Goal: Task Accomplishment & Management: Complete application form

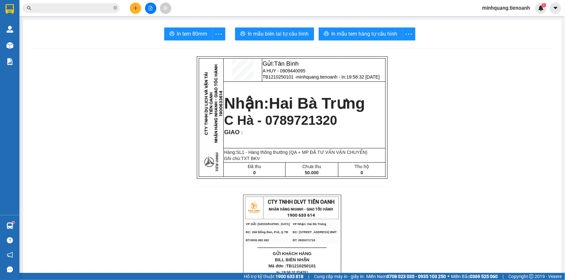
click at [133, 8] on icon "plus" at bounding box center [135, 8] width 5 height 5
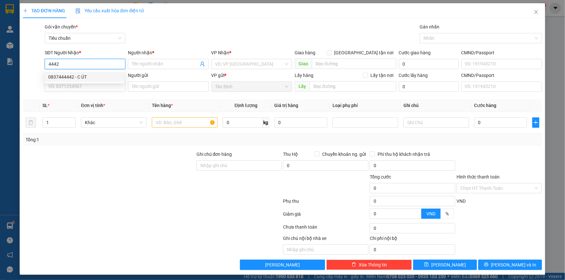
click at [79, 78] on div "0837444442 - C ÚT" at bounding box center [84, 76] width 72 height 7
type input "0837444442"
type input "C ÚT"
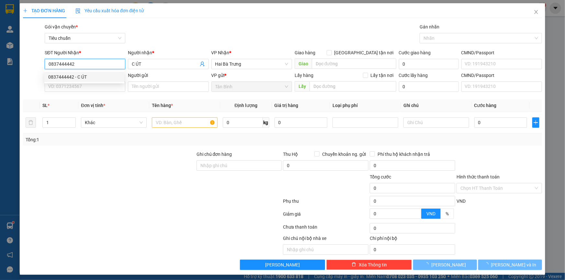
type input "0837444442"
click at [80, 83] on div "0837444442 0837444442 - C ÚT" at bounding box center [84, 77] width 80 height 13
type input "40.000"
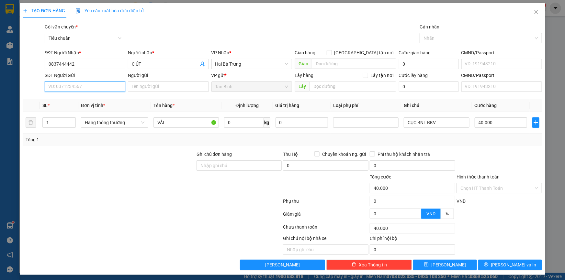
click at [87, 84] on input "SĐT Người Gửi" at bounding box center [85, 87] width 81 height 10
click at [87, 107] on div "0935177701 - C UYÊN" at bounding box center [84, 110] width 72 height 7
type input "0935177701"
type input "C UYÊN"
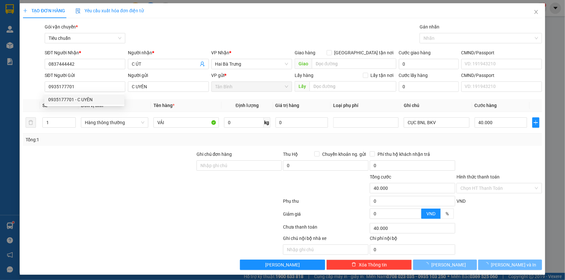
click at [114, 162] on div at bounding box center [109, 162] width 174 height 23
type input "70.000"
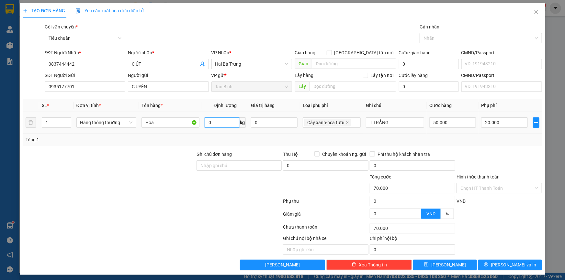
click at [220, 123] on input "0" at bounding box center [222, 123] width 34 height 10
type input "3"
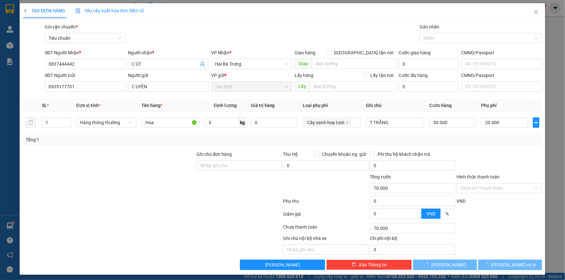
click at [438, 137] on div "Tổng: 1" at bounding box center [283, 139] width 514 height 7
type input "50.000"
type input "30.000"
click at [501, 271] on div "TẠO ĐƠN HÀNG Yêu cầu xuất hóa đơn điện tử Transit Pickup Surcharge Ids Transit …" at bounding box center [282, 139] width 525 height 272
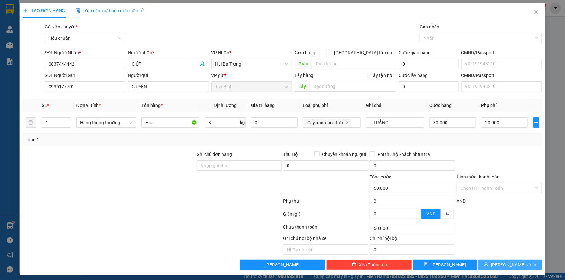
click at [500, 266] on button "Lưu và In" at bounding box center [510, 265] width 64 height 10
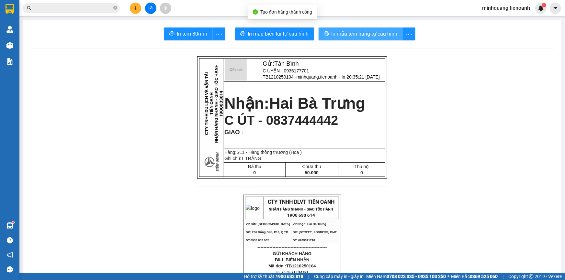
click at [364, 32] on span "In mẫu tem hàng tự cấu hình" at bounding box center [365, 34] width 66 height 8
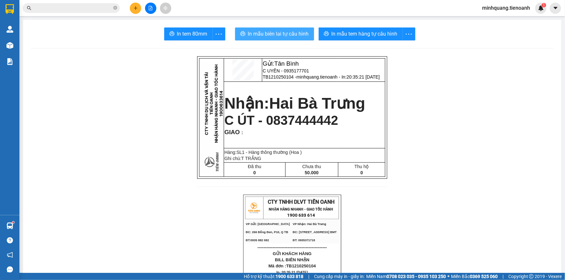
click at [288, 33] on span "In mẫu biên lai tự cấu hình" at bounding box center [278, 34] width 61 height 8
click at [117, 9] on icon "close-circle" at bounding box center [115, 8] width 4 height 4
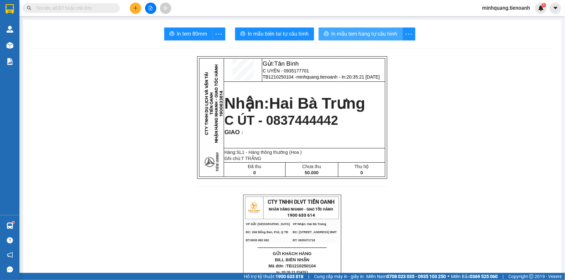
click at [357, 35] on span "In mẫu tem hàng tự cấu hình" at bounding box center [365, 34] width 66 height 8
click at [96, 9] on input "text" at bounding box center [74, 8] width 76 height 7
click at [139, 10] on button at bounding box center [135, 8] width 11 height 11
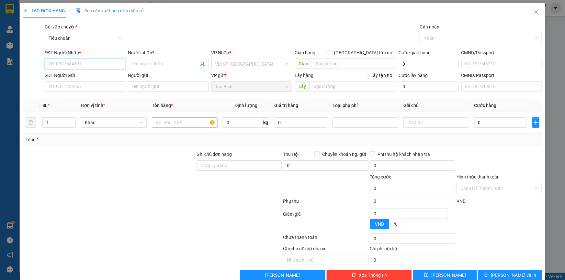
click at [62, 65] on input "SĐT Người Nhận *" at bounding box center [85, 64] width 81 height 10
click at [103, 65] on input "SĐT Người Nhận *" at bounding box center [85, 64] width 81 height 10
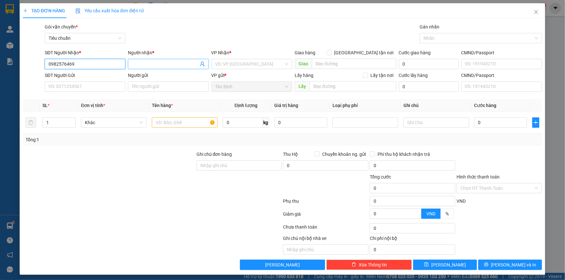
type input "0982576469"
click at [144, 64] on input "Người nhận *" at bounding box center [165, 64] width 66 height 7
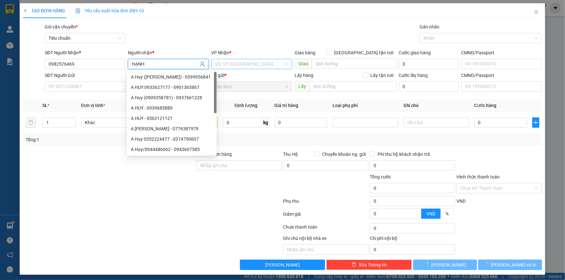
type input "HẠNH"
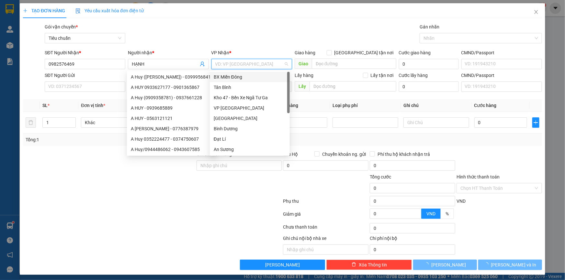
click at [238, 62] on input "search" at bounding box center [249, 64] width 68 height 10
type input "C"
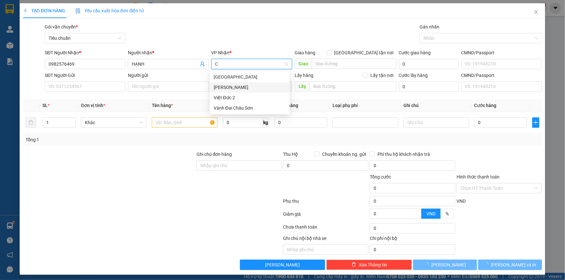
click at [226, 88] on div "Cư Kuin" at bounding box center [250, 87] width 72 height 7
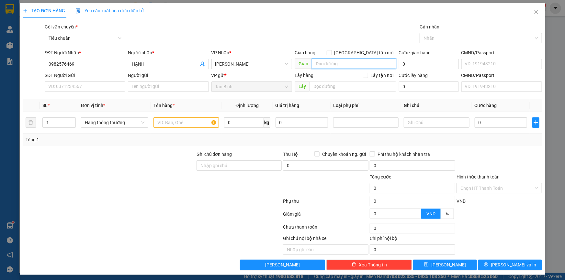
click at [332, 65] on input "search" at bounding box center [354, 64] width 84 height 10
type input "D"
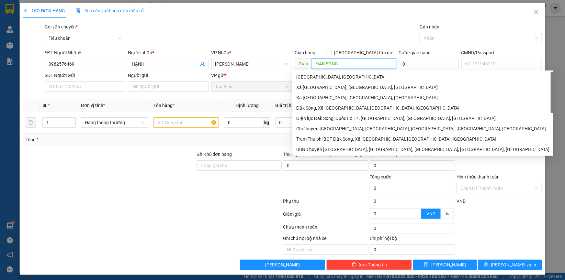
type input "ĐAK SONG"
click at [437, 31] on div "Gán nhãn" at bounding box center [481, 28] width 122 height 10
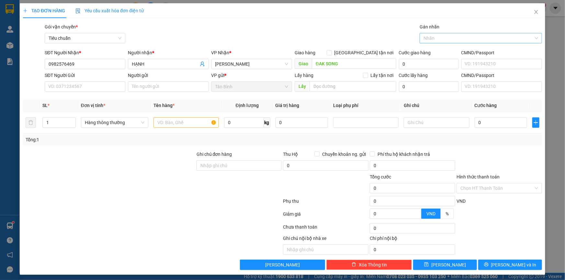
click at [437, 33] on div "Nhãn" at bounding box center [481, 38] width 122 height 10
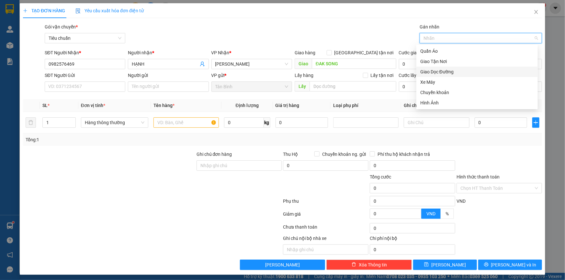
click at [437, 71] on div "Giao Dọc Đường" at bounding box center [477, 71] width 114 height 7
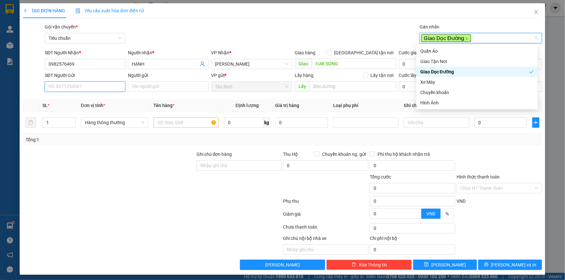
click at [84, 86] on input "SĐT Người Gửi" at bounding box center [85, 87] width 81 height 10
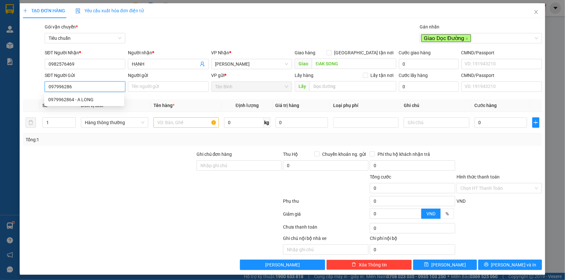
type input "0979962864"
click at [83, 100] on div "0979962864 - A LONG" at bounding box center [84, 99] width 72 height 7
type input "A LONG"
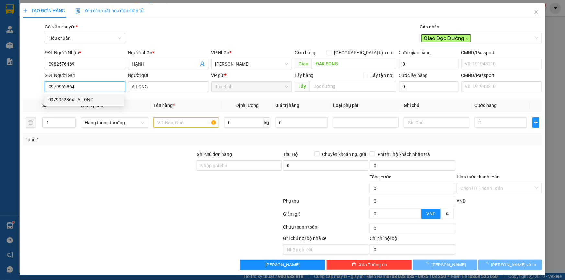
type input "400.000"
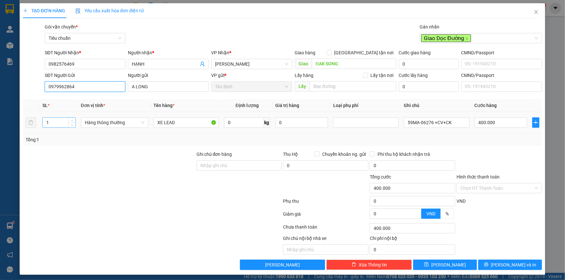
type input "0979962864"
drag, startPoint x: 51, startPoint y: 123, endPoint x: 24, endPoint y: 130, distance: 28.0
click at [24, 127] on tr "1 Hàng thông thường XE LEAD 0 kg 0 59MA-06276 +CV+CK 400.000" at bounding box center [282, 123] width 519 height 22
type input "2"
click at [148, 123] on tr "2 Hàng thông thường XE LEAD 0 kg 0 59MA-06276 +CV+CK 400.000" at bounding box center [282, 123] width 519 height 22
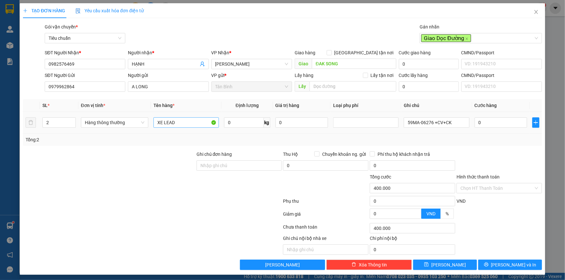
type input "0"
drag, startPoint x: 188, startPoint y: 123, endPoint x: 134, endPoint y: 129, distance: 55.0
click at [134, 128] on tr "2 Hàng thông thường XE LEAD 0 kg 0 59MA-06276 +CV+CK 0" at bounding box center [282, 123] width 519 height 22
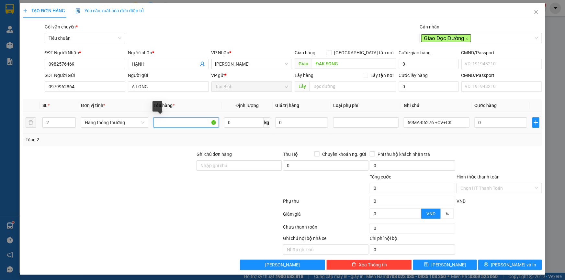
click at [178, 124] on input "text" at bounding box center [185, 123] width 65 height 10
type input "KỆ SẮT ĐÃ TƯ VẤN VẬN CHUYỂN"
drag, startPoint x: 152, startPoint y: 159, endPoint x: 275, endPoint y: 118, distance: 129.9
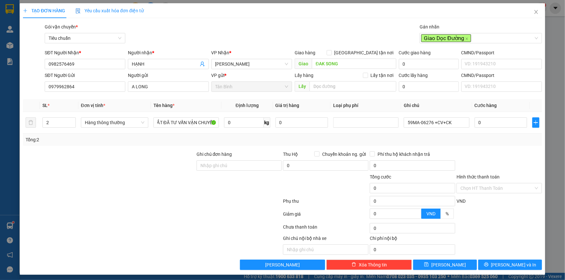
click at [155, 159] on div at bounding box center [109, 162] width 174 height 23
drag, startPoint x: 349, startPoint y: 119, endPoint x: 353, endPoint y: 119, distance: 3.9
click at [351, 119] on div at bounding box center [366, 123] width 62 height 8
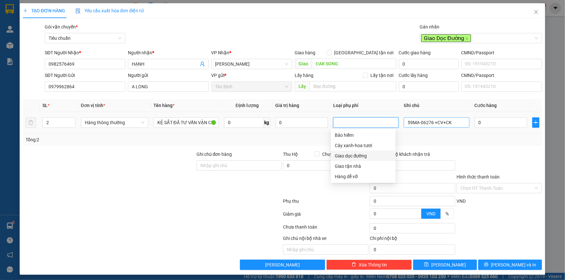
drag, startPoint x: 350, startPoint y: 153, endPoint x: 404, endPoint y: 125, distance: 61.3
click at [350, 154] on div "Giao dọc đường" at bounding box center [363, 155] width 57 height 7
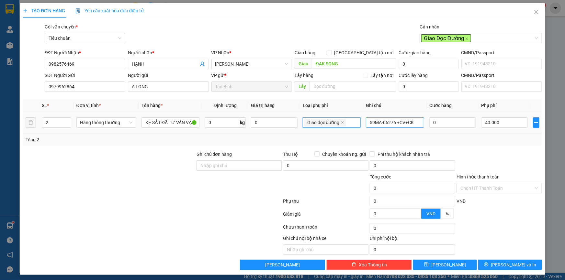
type input "40.000"
drag, startPoint x: 320, startPoint y: 123, endPoint x: 315, endPoint y: 125, distance: 5.1
click at [315, 125] on tr "2 Hàng thông thường KỆ SẮT ĐÃ TƯ VẤN VẬN CHUYỂN 0 kg 0 Giao dọc đường 59MA-0627…" at bounding box center [282, 123] width 519 height 22
type input "2T DẸP CHỮ ĐEN"
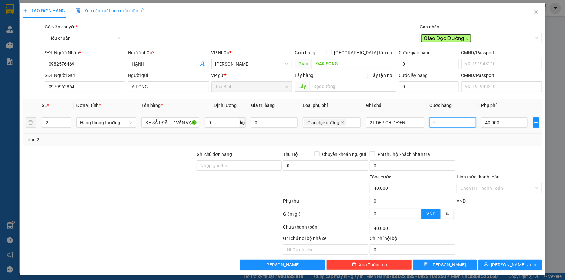
click at [435, 122] on input "0" at bounding box center [452, 123] width 47 height 10
type input "40.001"
type input "1"
type input "40.012"
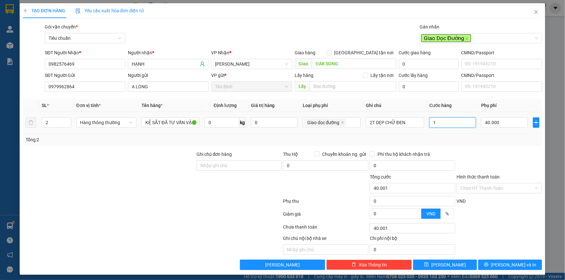
type input "40.012"
type input "12"
type input "40.120"
type input "120"
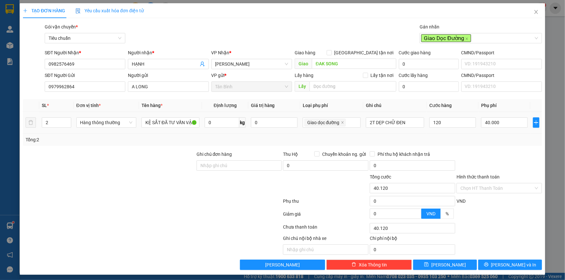
type input "160.000"
type input "120.000"
click at [438, 133] on td "120.000" at bounding box center [453, 123] width 52 height 22
click at [475, 189] on input "Hình thức thanh toán" at bounding box center [496, 189] width 73 height 10
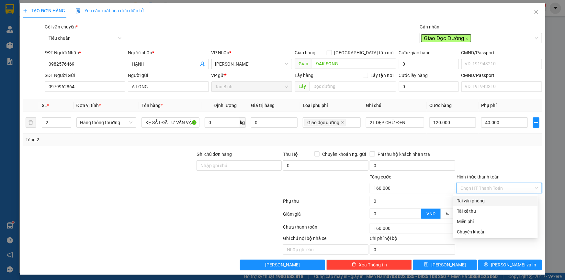
drag, startPoint x: 474, startPoint y: 199, endPoint x: 479, endPoint y: 199, distance: 4.9
click at [474, 199] on div "Tại văn phòng" at bounding box center [495, 200] width 77 height 7
type input "0"
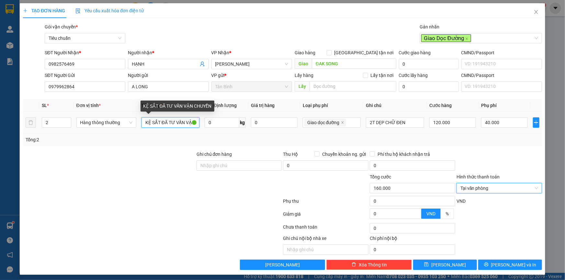
click at [159, 126] on input "KỆ SẮT ĐÃ TƯ VẤN VẬN CHUYỂN" at bounding box center [170, 123] width 58 height 10
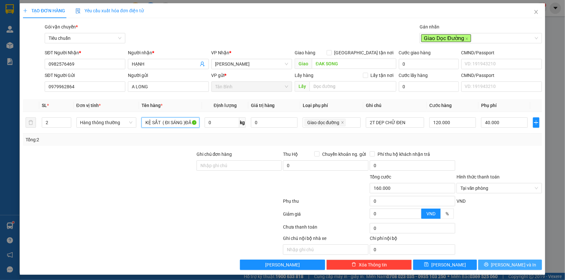
type input "KỆ SẮT ( ĐI SÁNG )ĐÃ TƯ VẤN VẬN CHUYỂN"
click at [507, 264] on span "Lưu và In" at bounding box center [513, 265] width 45 height 7
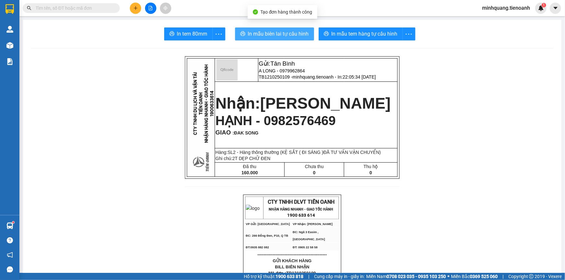
click at [264, 36] on span "In mẫu biên lai tự cấu hình" at bounding box center [278, 34] width 61 height 8
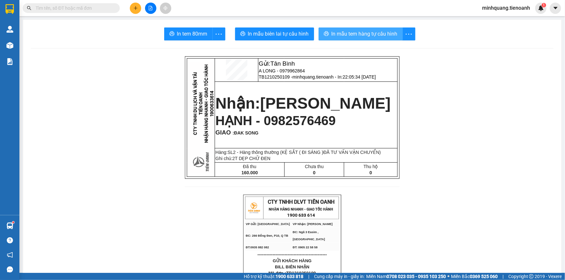
click at [342, 30] on span "In mẫu tem hàng tự cấu hình" at bounding box center [365, 34] width 66 height 8
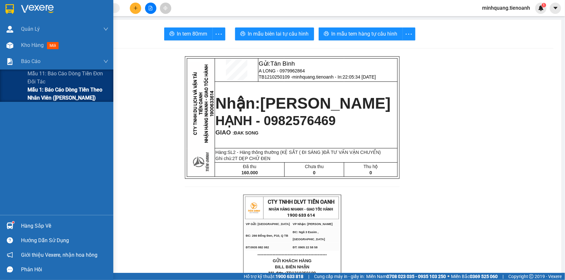
click at [60, 95] on span "Mẫu 1: Báo cáo dòng tiền theo nhân viên ([PERSON_NAME])" at bounding box center [68, 94] width 81 height 16
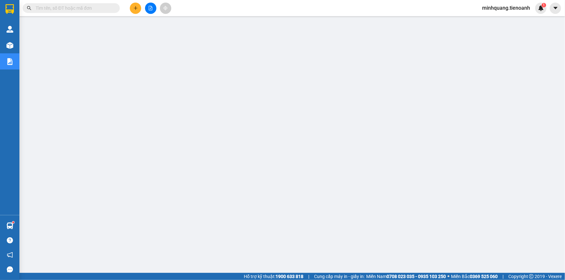
click at [133, 6] on icon "plus" at bounding box center [135, 8] width 5 height 5
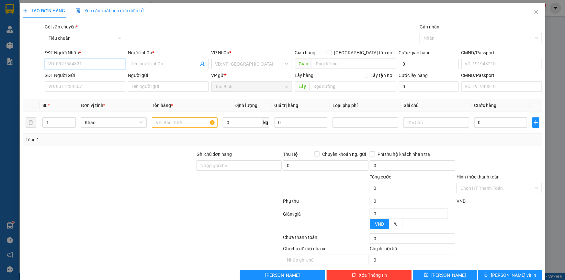
click at [99, 63] on input "SĐT Người Nhận *" at bounding box center [85, 64] width 81 height 10
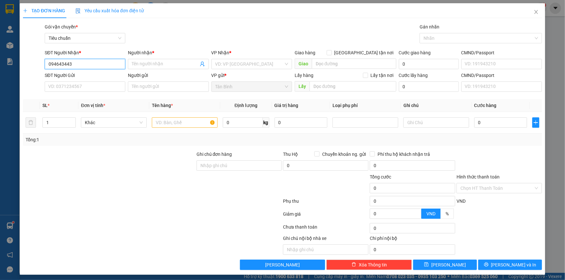
type input "0946434435"
click at [78, 78] on div "0946434435 - C Đan" at bounding box center [84, 76] width 72 height 7
type input "C Đan"
type input "241377382"
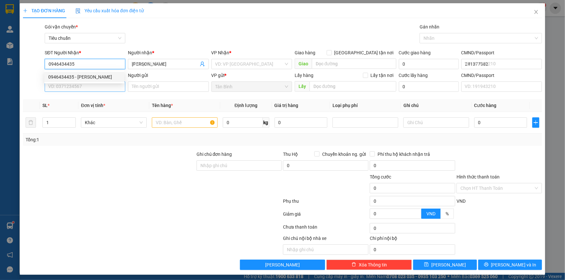
type input "30.000"
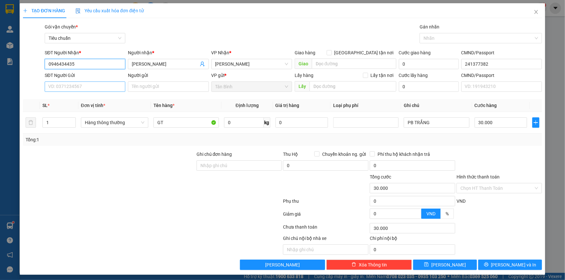
type input "0946434435"
click at [85, 89] on input "SĐT Người Gửi" at bounding box center [85, 87] width 81 height 10
click at [75, 85] on input "SĐT Người Gửi" at bounding box center [85, 87] width 81 height 10
click at [76, 85] on input "SĐT Người Gửi" at bounding box center [85, 87] width 81 height 10
click at [58, 88] on input "0839978" at bounding box center [85, 87] width 81 height 10
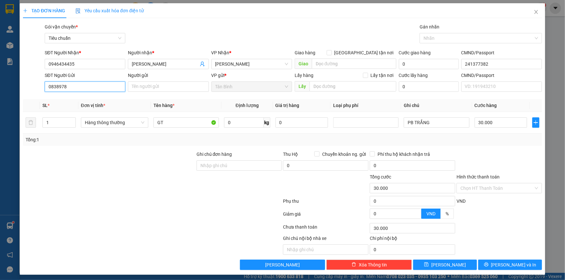
click at [54, 88] on input "0838978" at bounding box center [85, 87] width 81 height 10
click at [59, 89] on input "0938978" at bounding box center [85, 87] width 81 height 10
click at [79, 89] on input "0938978" at bounding box center [85, 87] width 81 height 10
type input "0938978756"
click at [150, 85] on input "Người gửi" at bounding box center [168, 87] width 81 height 10
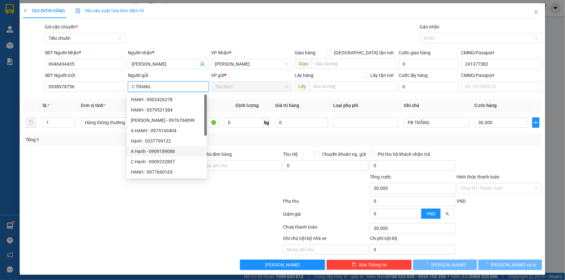
type input "C TRANG"
click at [96, 149] on div "Transit Pickup Surcharge Ids Transit Deliver Surcharge Ids Transit Deliver Surc…" at bounding box center [282, 146] width 519 height 247
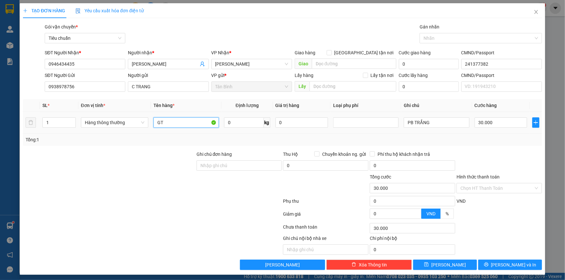
click at [183, 127] on input "GT" at bounding box center [185, 123] width 65 height 10
click at [183, 125] on input "GT" at bounding box center [185, 123] width 65 height 10
click at [128, 123] on span "Hàng thông thường" at bounding box center [115, 123] width 60 height 10
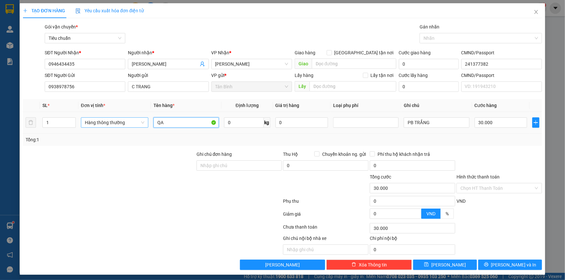
type input "QA"
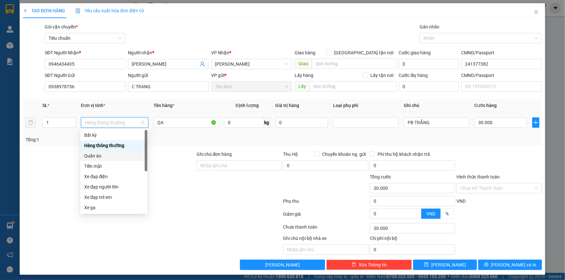
click at [110, 157] on div "Quần áo" at bounding box center [113, 155] width 59 height 7
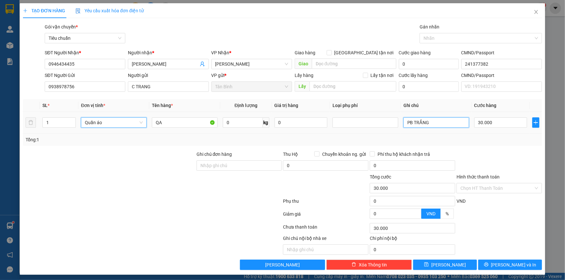
click at [424, 123] on input "PB TRẮNG" at bounding box center [436, 123] width 66 height 10
type input "0"
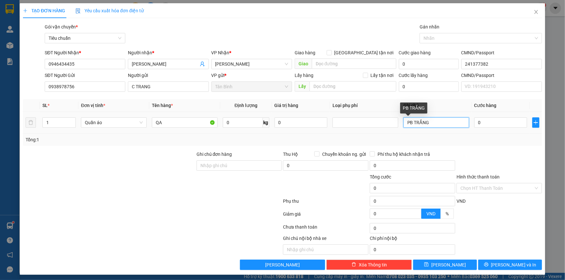
click at [424, 123] on input "PB TRẮNG" at bounding box center [436, 123] width 66 height 10
click at [423, 122] on input "··" at bounding box center [436, 123] width 66 height 10
click at [421, 122] on input "··" at bounding box center [436, 123] width 66 height 10
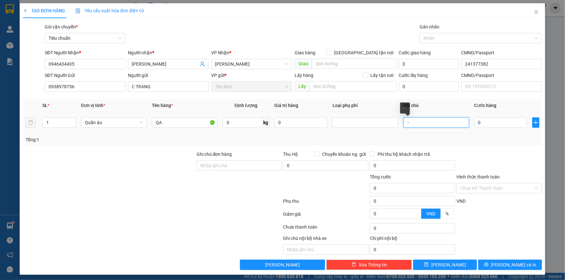
click at [421, 122] on input "··" at bounding box center [436, 123] width 66 height 10
type input "XÔ ĐỎ"
click at [499, 122] on input "0" at bounding box center [500, 123] width 53 height 10
type input "3"
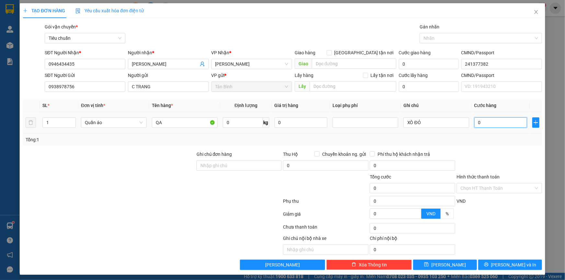
type input "3"
type input "30"
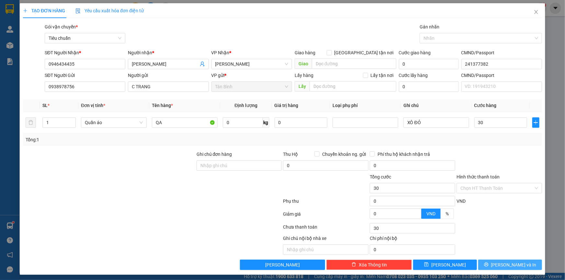
type input "30.000"
click at [500, 269] on button "Lưu và In" at bounding box center [510, 265] width 64 height 10
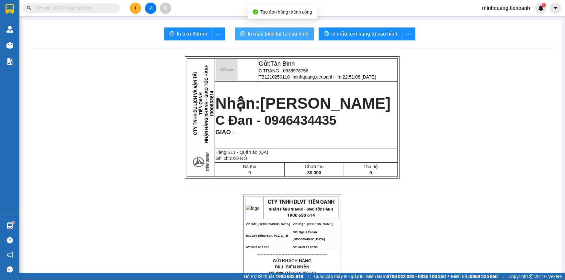
click at [281, 32] on span "In mẫu biên lai tự cấu hình" at bounding box center [278, 34] width 61 height 8
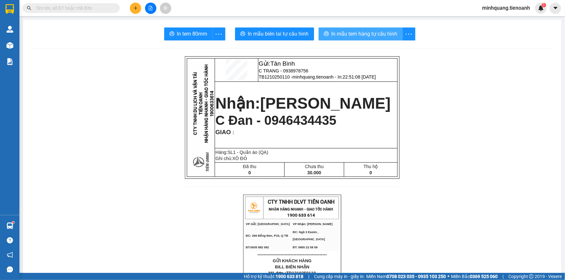
click at [337, 31] on span "In mẫu tem hàng tự cấu hình" at bounding box center [365, 34] width 66 height 8
